Goal: Information Seeking & Learning: Learn about a topic

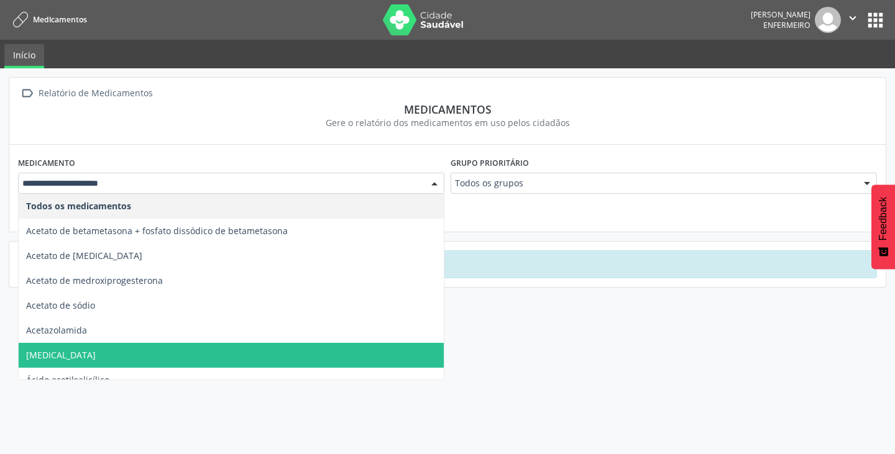
click at [70, 350] on span "Aciclovir" at bounding box center [282, 355] width 527 height 25
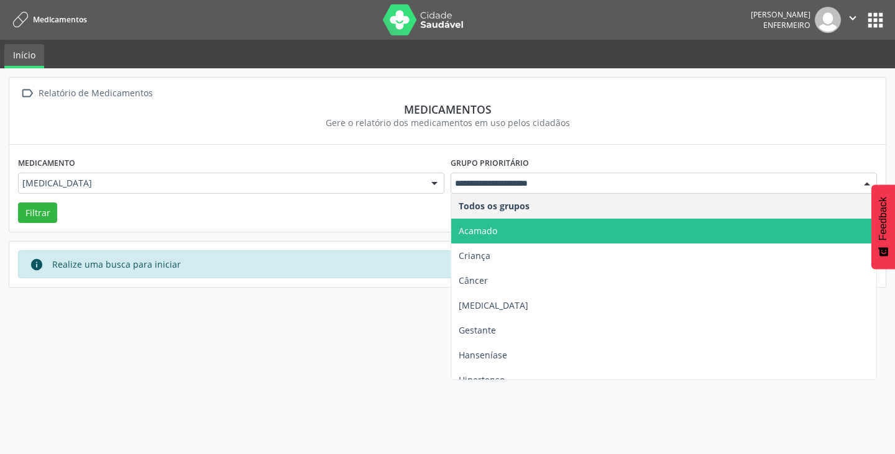
click at [501, 235] on span "Acamado" at bounding box center [663, 231] width 425 height 25
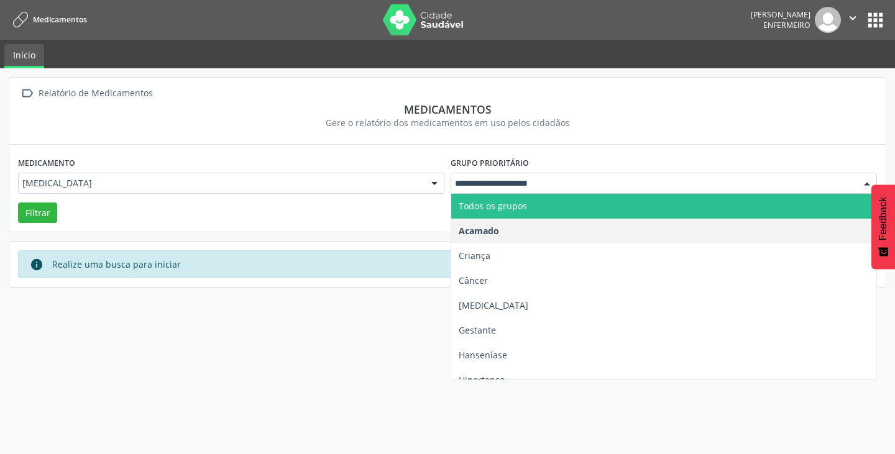
click at [508, 210] on span "Todos os grupos" at bounding box center [493, 206] width 68 height 12
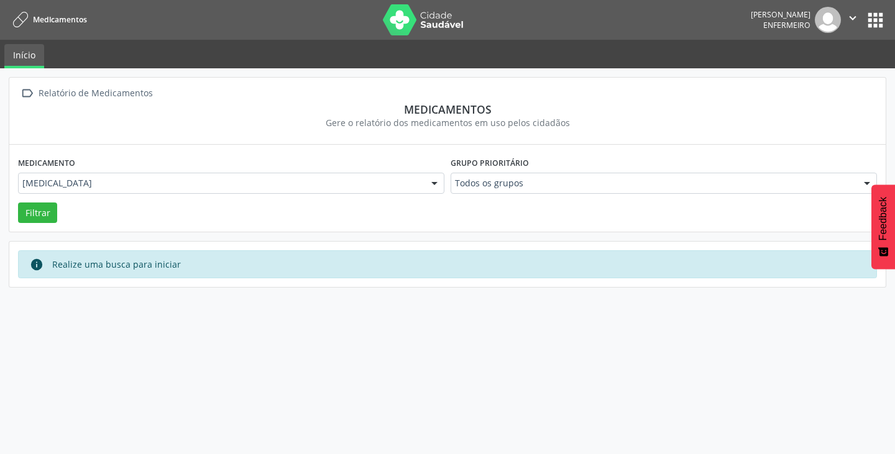
click at [15, 208] on div "Medicamento Aciclovir Todos os medicamentos Acetato de betametasona + fosfato d…" at bounding box center [447, 188] width 876 height 87
click at [47, 216] on button "Filtrar" at bounding box center [37, 213] width 39 height 21
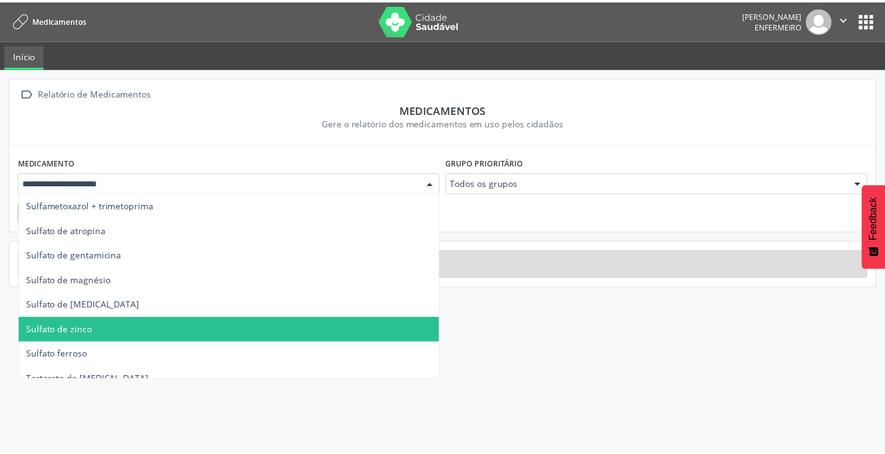
scroll to position [4225, 0]
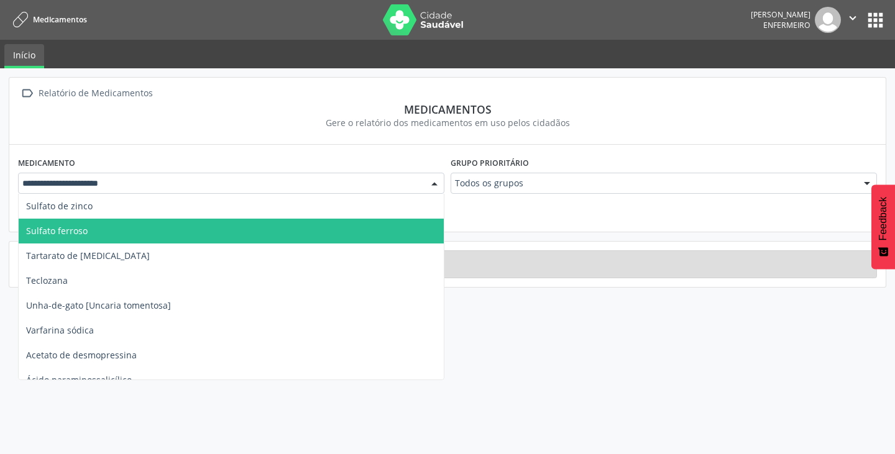
click at [80, 237] on span "Sulfato ferroso" at bounding box center [282, 231] width 527 height 25
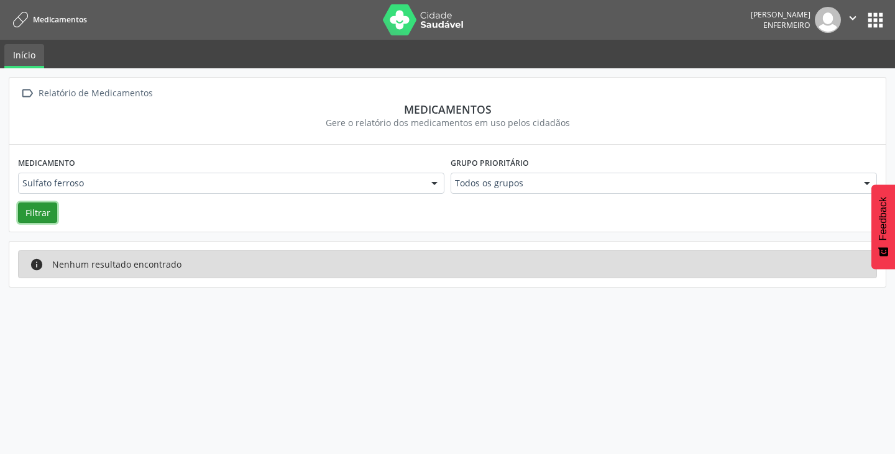
click at [46, 216] on button "Filtrar" at bounding box center [37, 213] width 39 height 21
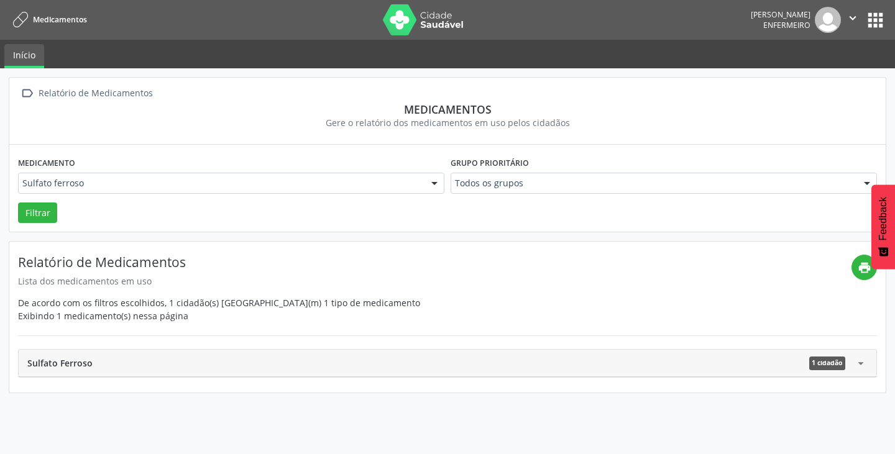
click at [588, 365] on div "Sulfato Ferroso 1 cidadão" at bounding box center [440, 364] width 826 height 14
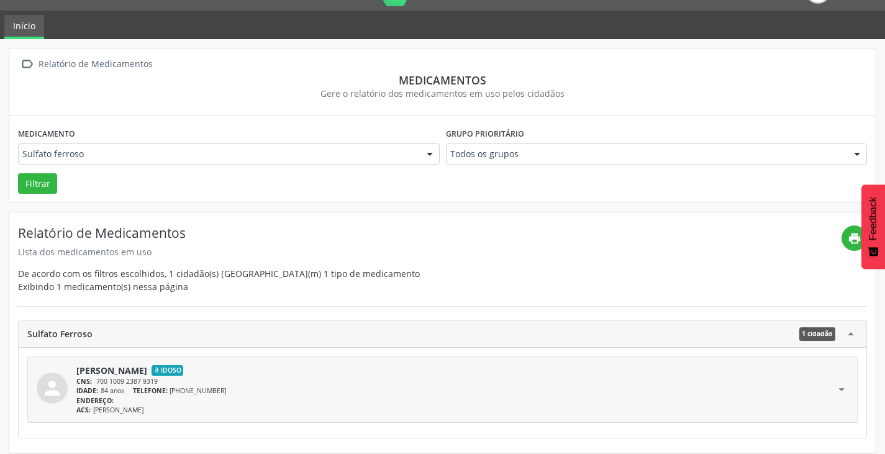
scroll to position [0, 0]
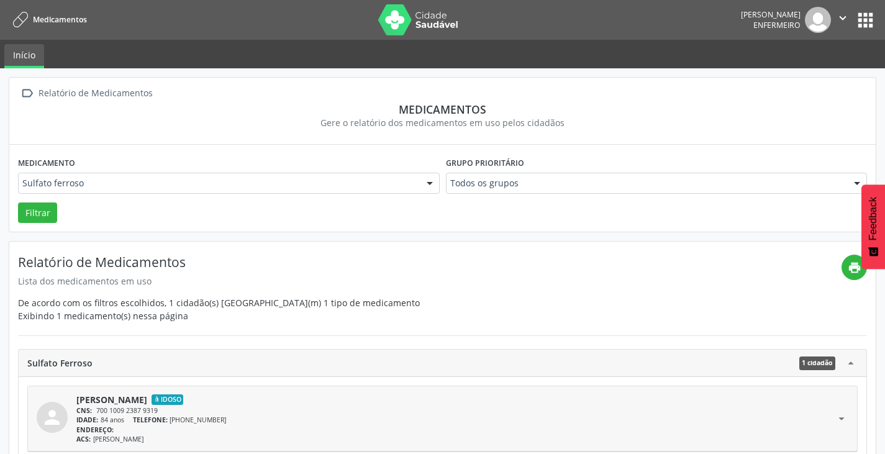
click at [862, 17] on button "apps" at bounding box center [866, 20] width 22 height 22
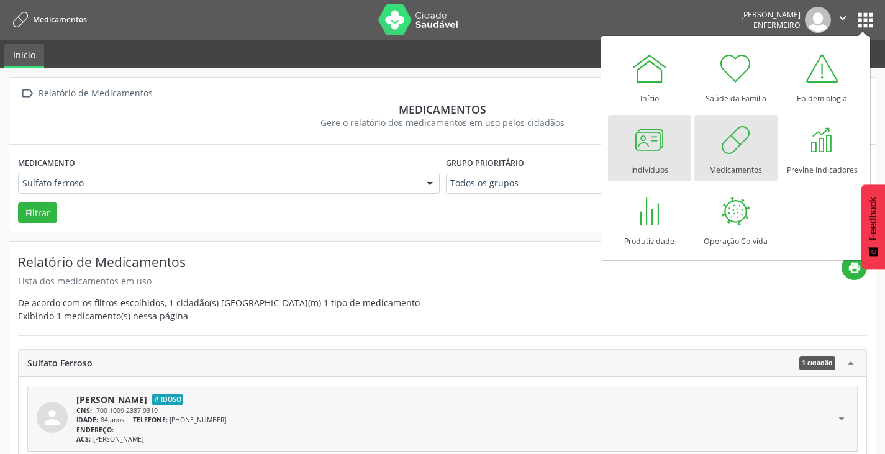
click at [649, 149] on div at bounding box center [649, 139] width 37 height 37
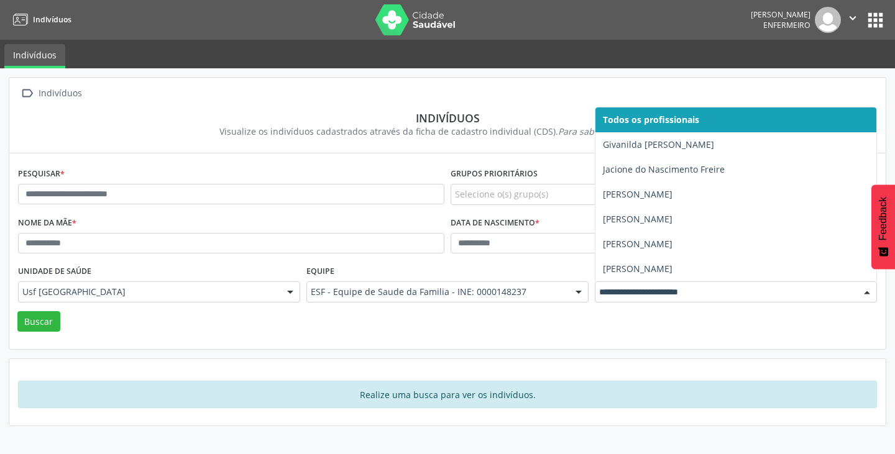
click at [882, 15] on button "apps" at bounding box center [875, 20] width 22 height 22
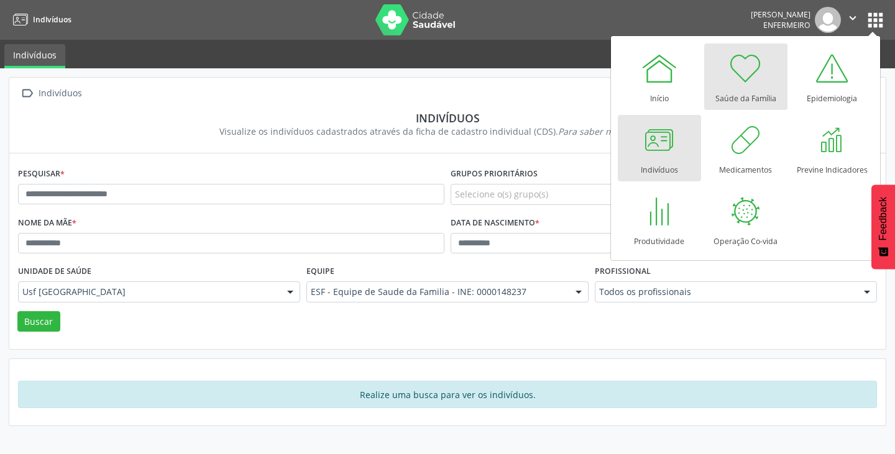
click at [738, 78] on div at bounding box center [745, 68] width 37 height 37
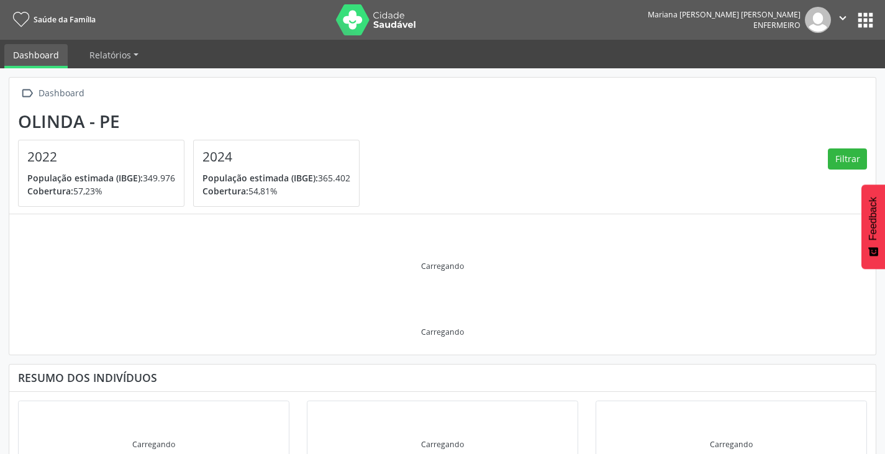
scroll to position [23, 0]
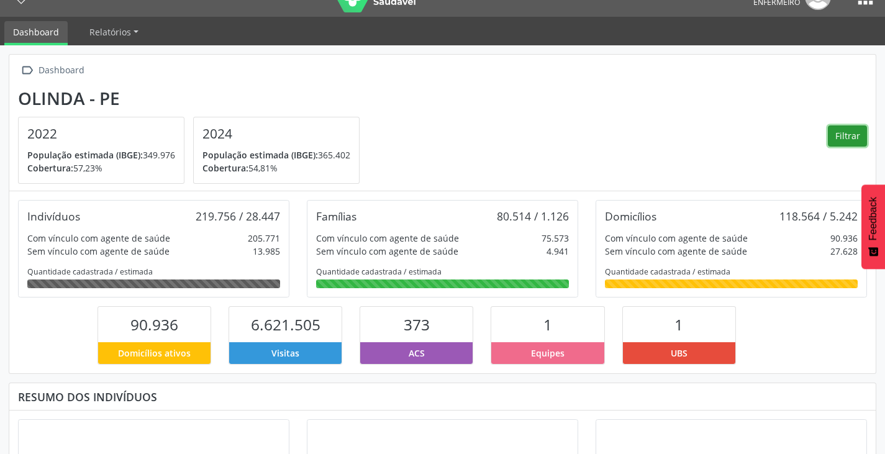
click at [854, 139] on button "Filtrar" at bounding box center [847, 136] width 39 height 21
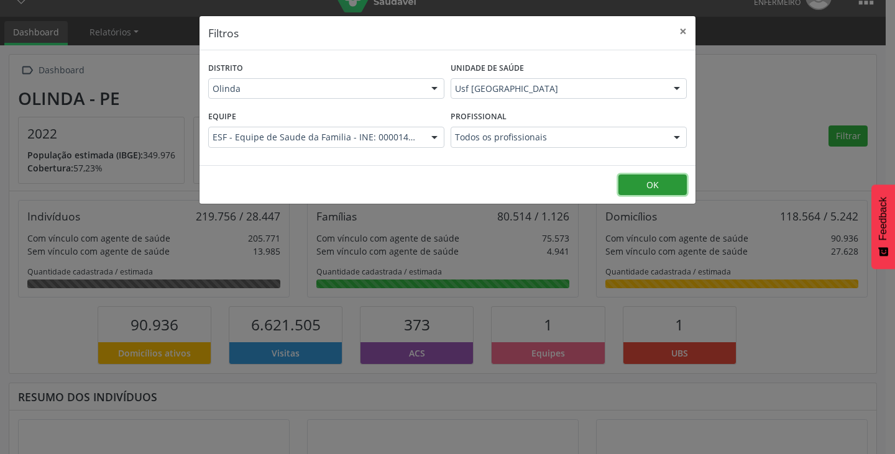
click at [654, 180] on button "OK" at bounding box center [652, 185] width 68 height 21
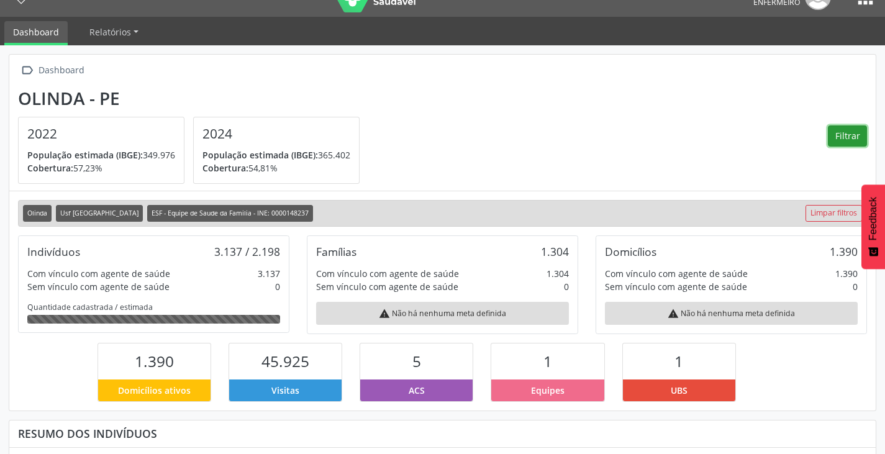
scroll to position [250, 0]
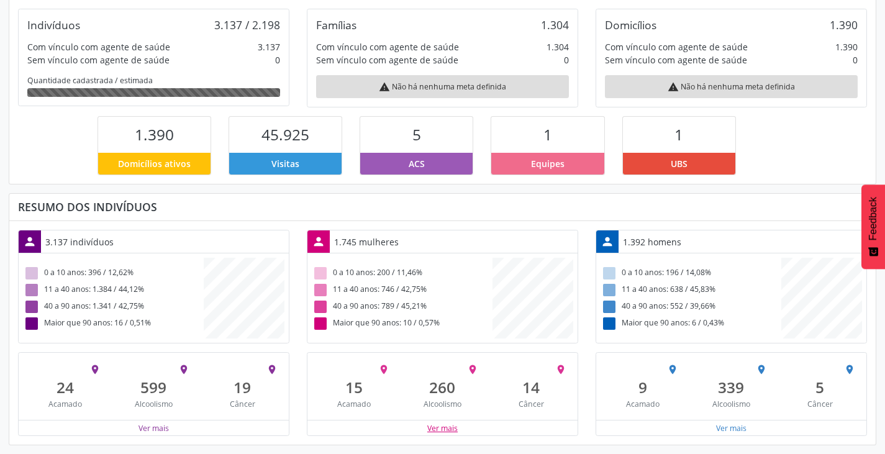
click at [443, 428] on button "Ver mais" at bounding box center [443, 429] width 32 height 12
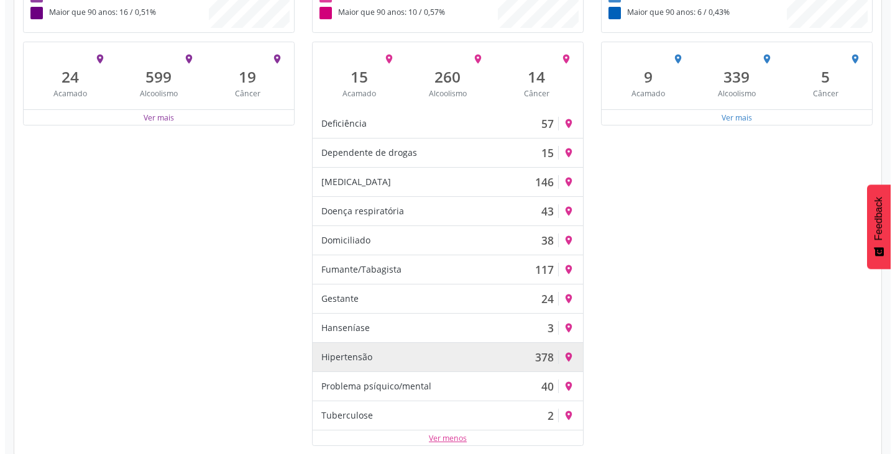
scroll to position [570, 0]
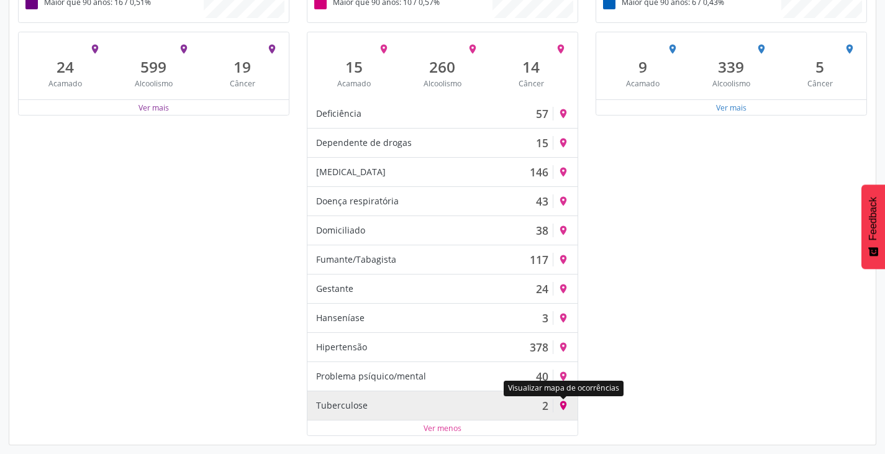
click at [569, 407] on icon "place" at bounding box center [563, 405] width 11 height 11
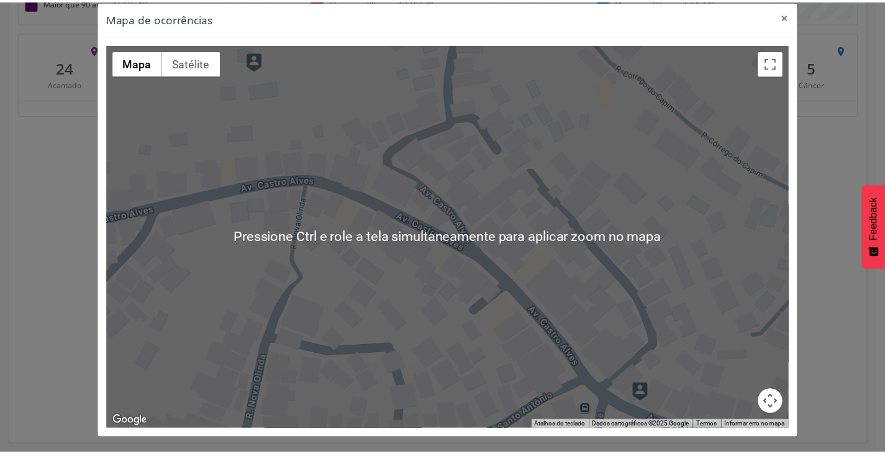
scroll to position [0, 0]
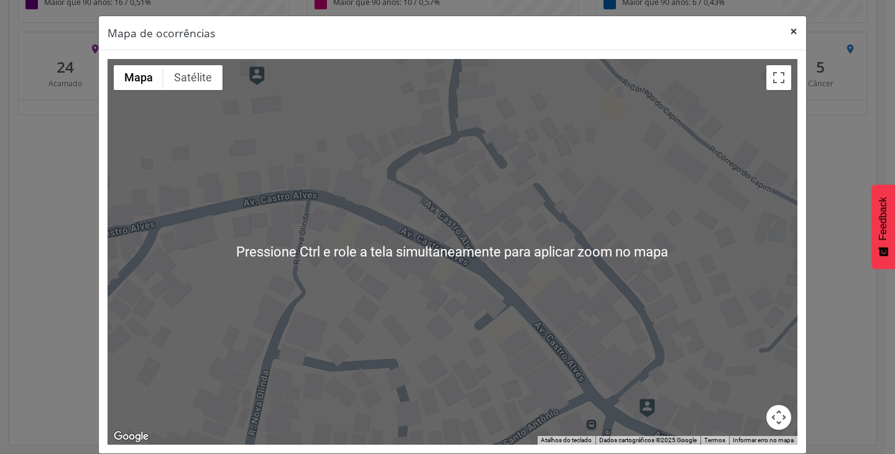
click at [789, 28] on button "×" at bounding box center [793, 31] width 25 height 30
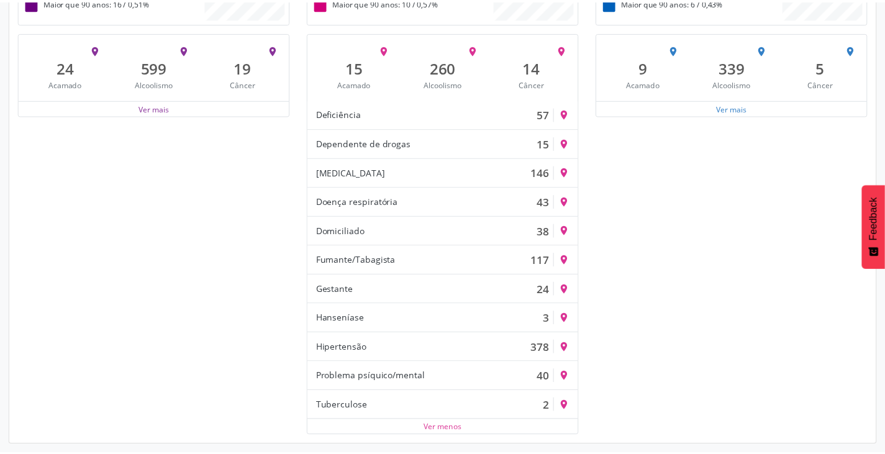
scroll to position [620840, 621078]
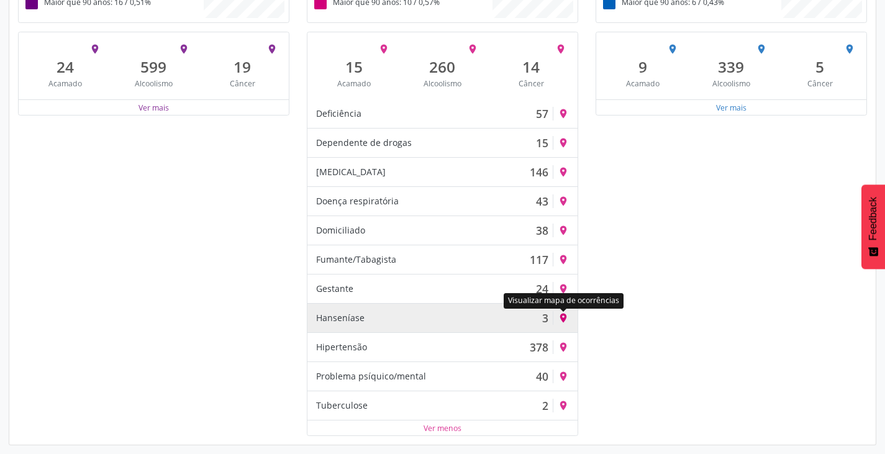
click at [562, 315] on icon "place" at bounding box center [563, 318] width 11 height 11
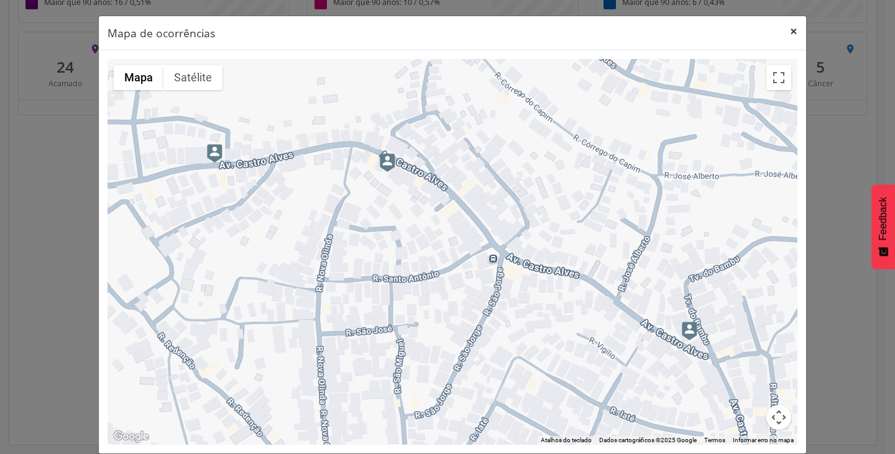
click at [784, 31] on button "×" at bounding box center [793, 31] width 25 height 30
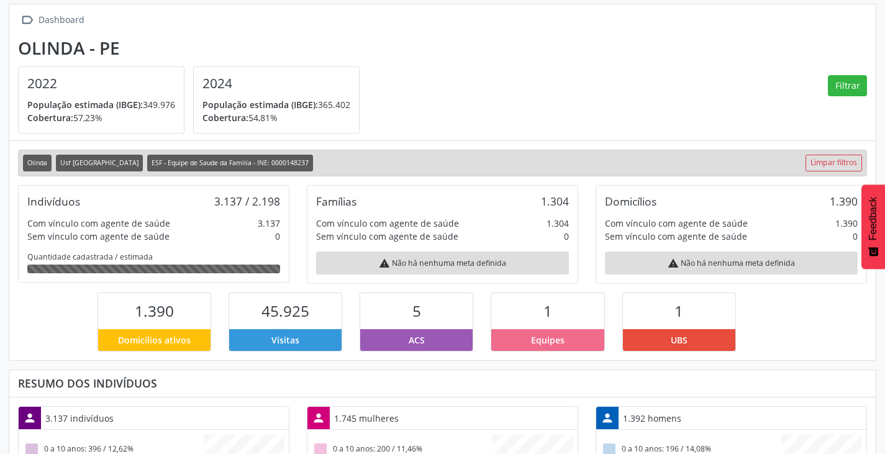
scroll to position [0, 0]
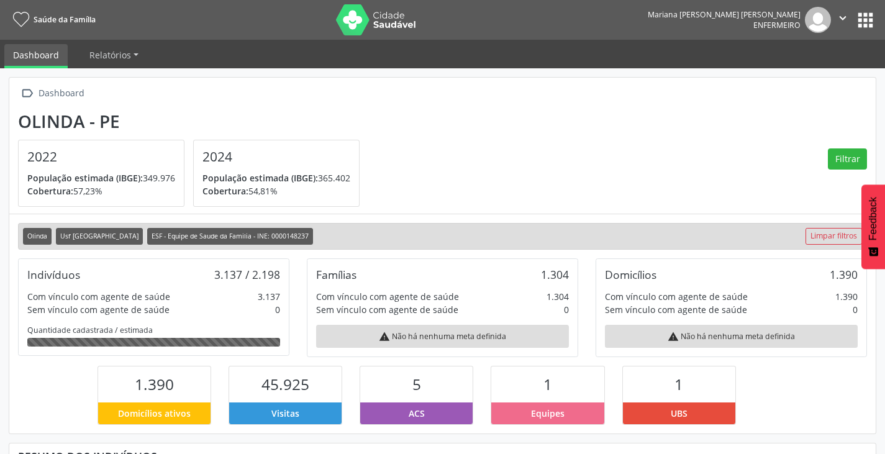
click at [834, 19] on button "" at bounding box center [843, 20] width 24 height 26
click at [820, 53] on link "Configurações" at bounding box center [812, 48] width 86 height 17
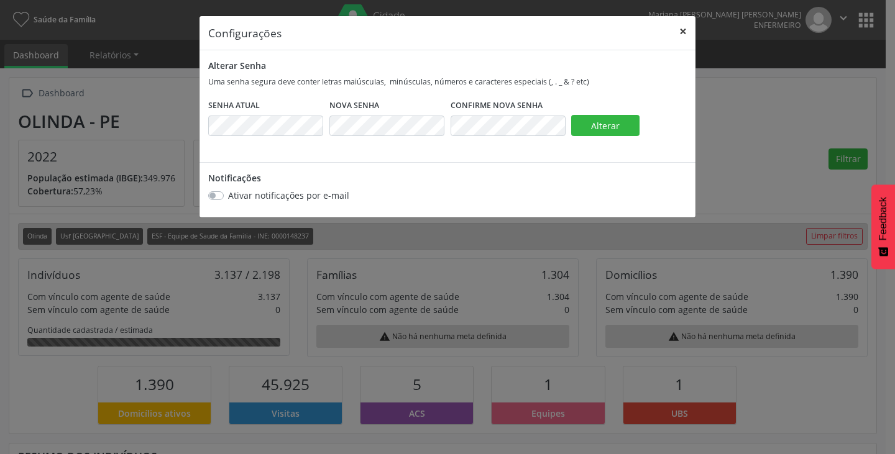
click at [686, 28] on button "×" at bounding box center [682, 31] width 25 height 30
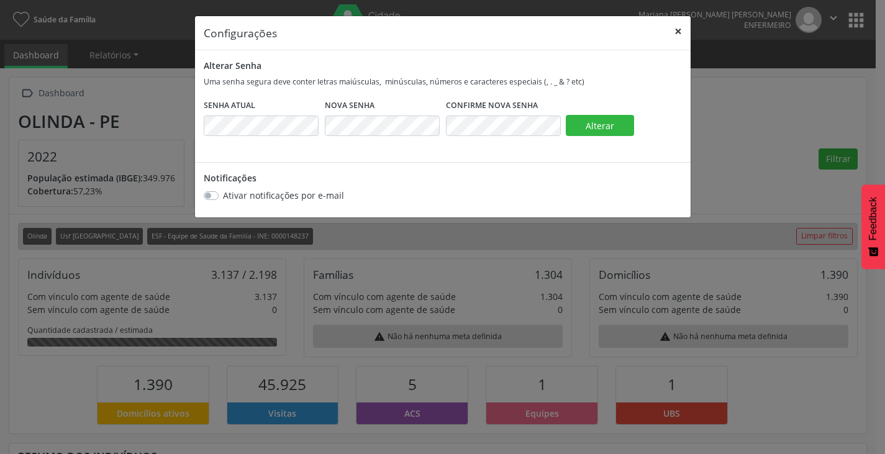
scroll to position [620840, 621078]
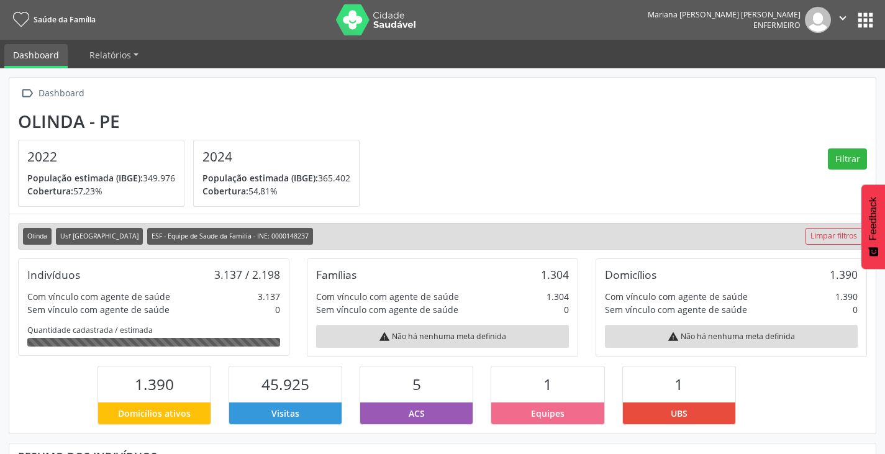
click at [846, 20] on icon "" at bounding box center [843, 18] width 14 height 14
click at [805, 78] on link "Sair" at bounding box center [812, 75] width 86 height 17
